Goal: Complete application form: Complete application form

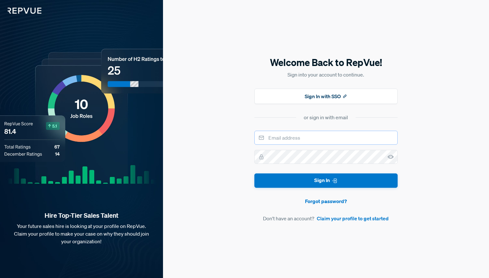
click at [292, 132] on input "email" at bounding box center [326, 138] width 143 height 14
type input "[EMAIL_ADDRESS][DOMAIN_NAME]"
click at [342, 219] on link "Claim your profile to get started" at bounding box center [353, 218] width 72 height 8
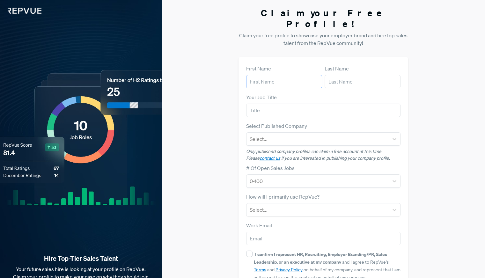
click at [302, 76] on input "text" at bounding box center [284, 81] width 76 height 13
type input "[PERSON_NAME]"
type input "Osenberg"
type input "[EMAIL_ADDRESS][DOMAIN_NAME]"
click at [293, 104] on input "text" at bounding box center [323, 110] width 154 height 13
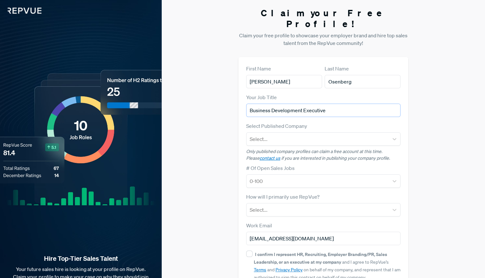
type input "Business Development Executive"
click at [300, 76] on input "[PERSON_NAME]" at bounding box center [284, 81] width 76 height 13
click at [344, 93] on div "Your Job Title Business Development Executive" at bounding box center [323, 105] width 154 height 24
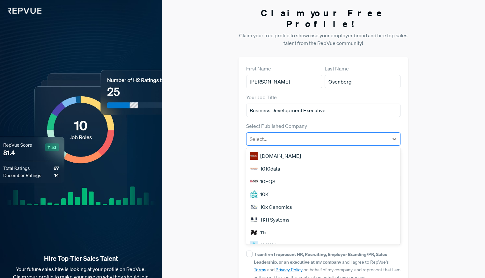
click at [303, 133] on div "Select..." at bounding box center [317, 138] width 142 height 11
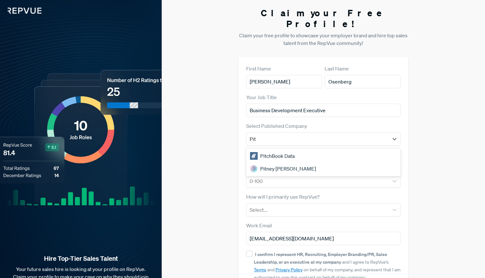
type input "Pit"
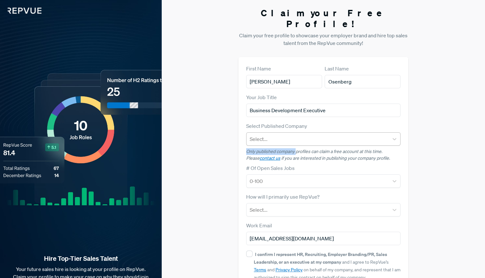
drag, startPoint x: 296, startPoint y: 137, endPoint x: 295, endPoint y: 128, distance: 8.9
click at [295, 128] on article "Select Published Company Select... Only published company profiles can claim a …" at bounding box center [323, 142] width 154 height 40
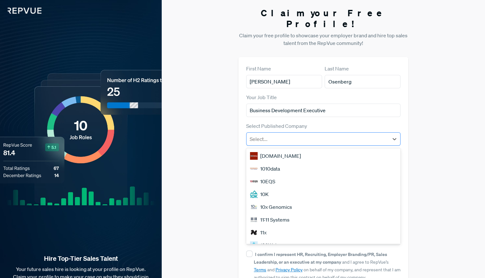
click at [295, 134] on div at bounding box center [317, 138] width 136 height 9
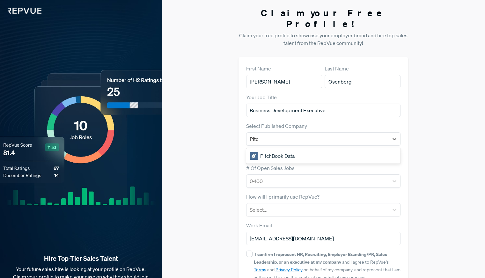
type input "Pitch"
click at [284, 149] on div "PitchBook Data" at bounding box center [323, 155] width 154 height 13
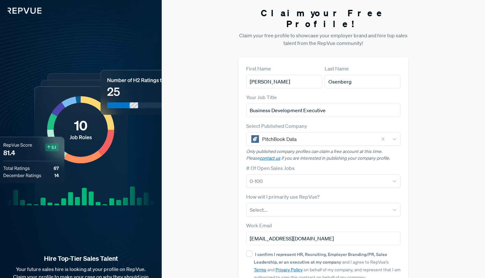
click at [225, 140] on div "Claim your Free Profile! Claim your free profile to showcase your employer bran…" at bounding box center [323, 160] width 323 height 321
click at [308, 205] on div at bounding box center [317, 209] width 136 height 9
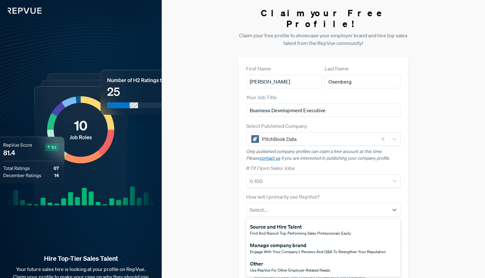
click at [228, 183] on div "Claim your Free Profile! Claim your free profile to showcase your employer bran…" at bounding box center [323, 160] width 323 height 321
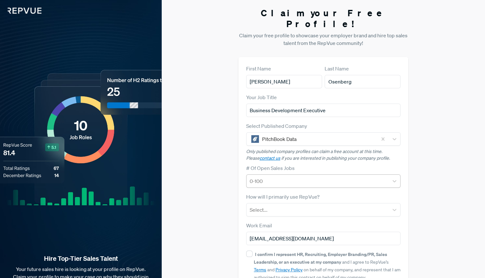
click at [281, 177] on div at bounding box center [317, 181] width 136 height 9
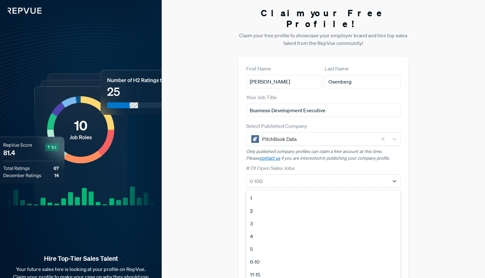
click at [217, 152] on div "Claim your Free Profile! Claim your free profile to showcase your employer bran…" at bounding box center [323, 160] width 323 height 321
